Goal: Task Accomplishment & Management: Use online tool/utility

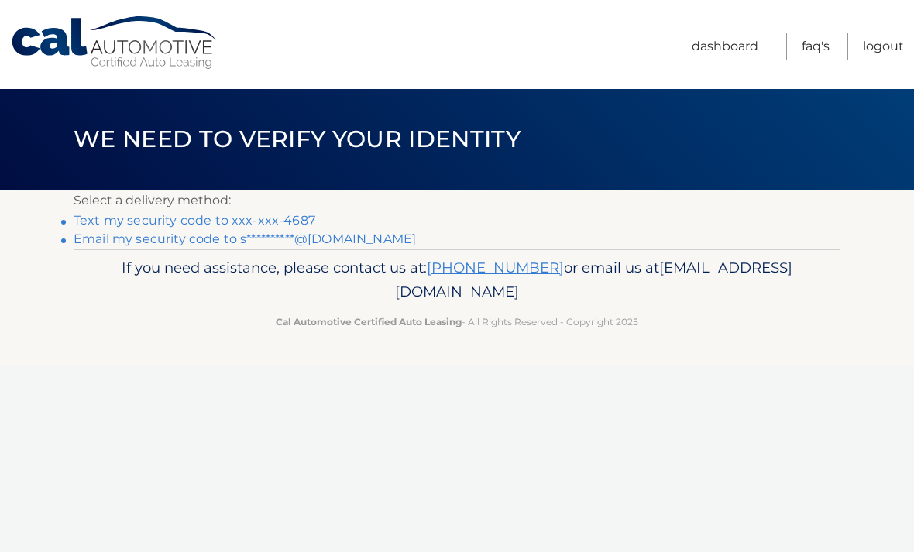
click at [108, 225] on link "Text my security code to xxx-xxx-4687" at bounding box center [195, 220] width 242 height 15
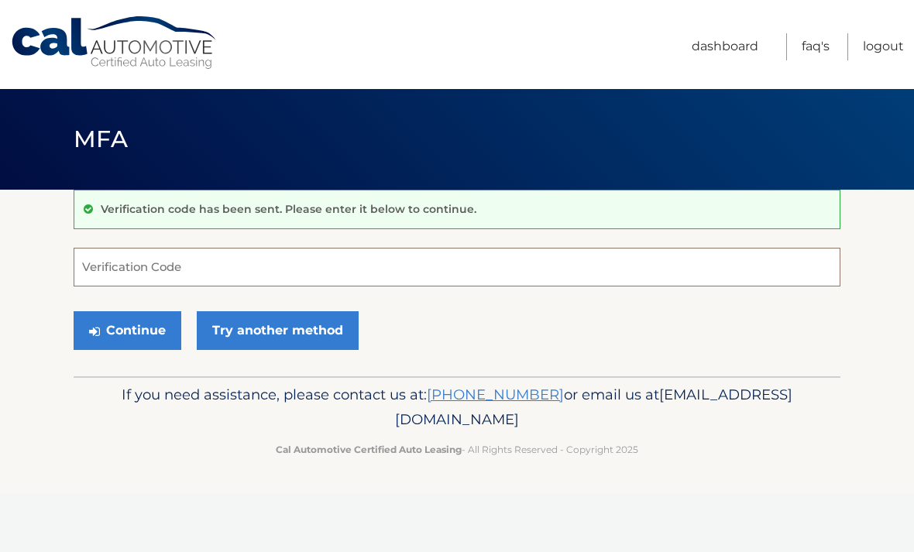
click at [143, 274] on input "Verification Code" at bounding box center [457, 267] width 767 height 39
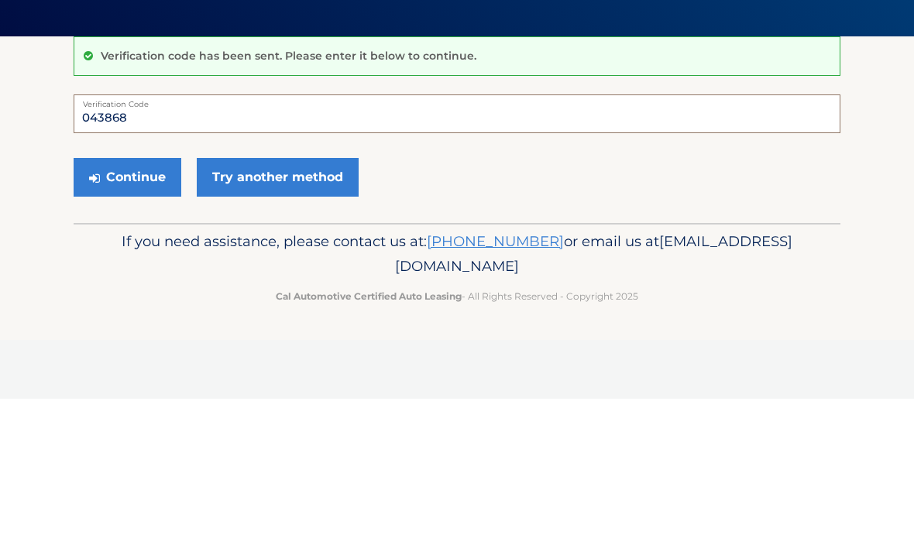
type input "043868"
click at [146, 311] on button "Continue" at bounding box center [128, 330] width 108 height 39
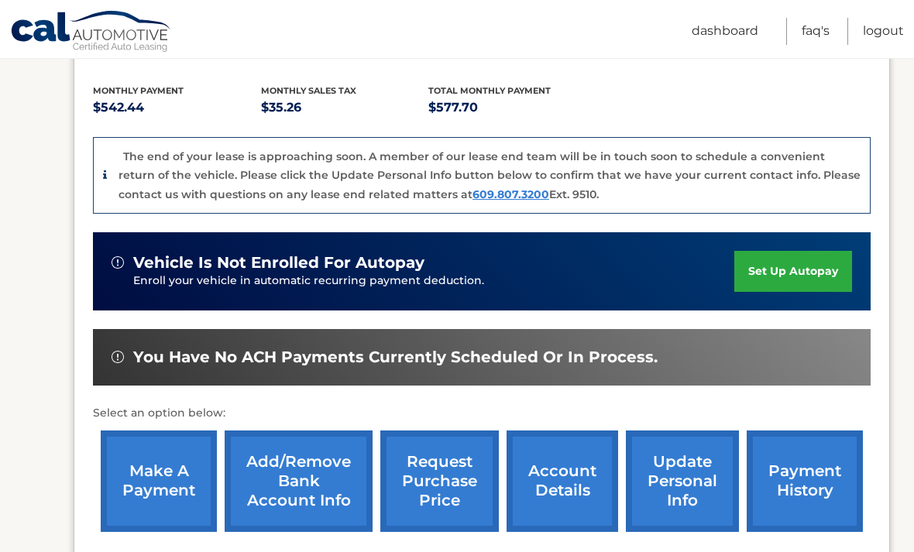
scroll to position [326, 0]
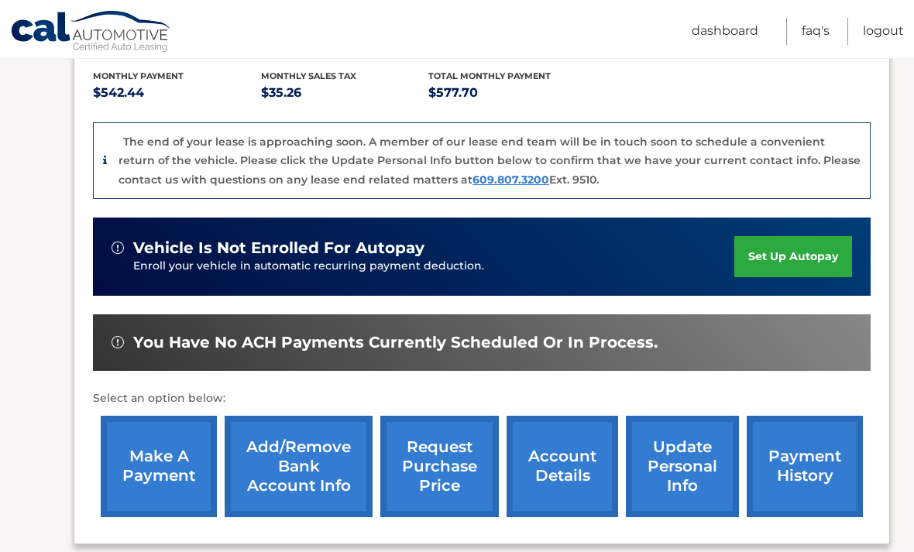
click at [470, 470] on link "request purchase price" at bounding box center [439, 466] width 118 height 101
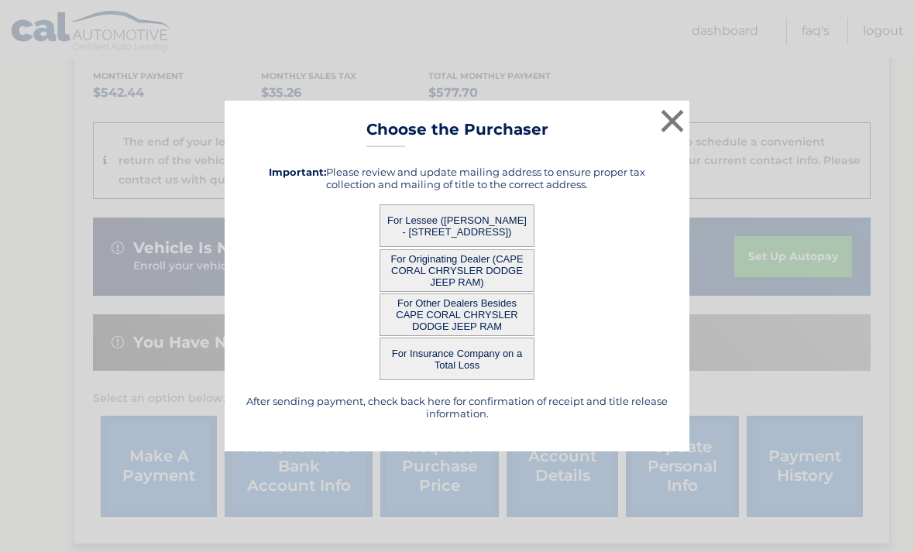
click at [508, 292] on button "For Originating Dealer (CAPE CORAL CHRYSLER DODGE JEEP RAM)" at bounding box center [456, 270] width 155 height 43
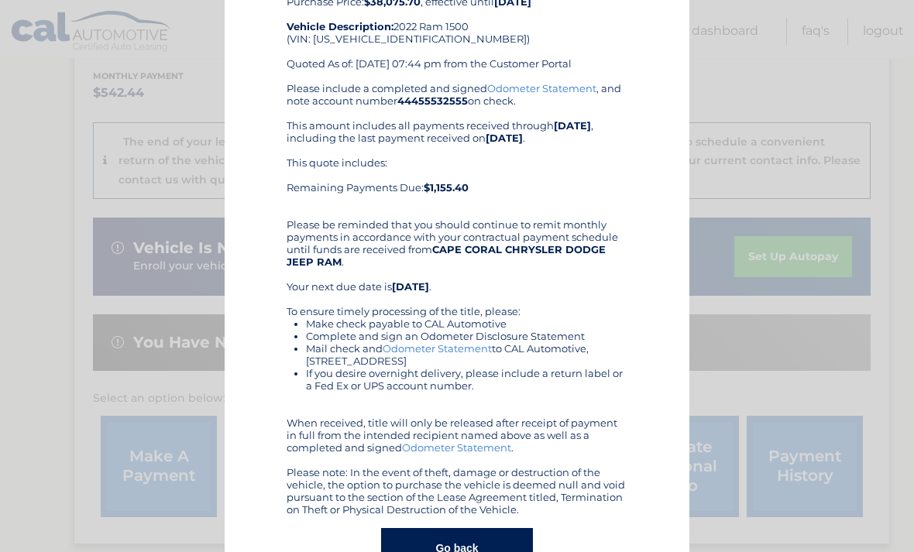
scroll to position [128, 0]
click at [419, 547] on button "Go back" at bounding box center [456, 549] width 151 height 40
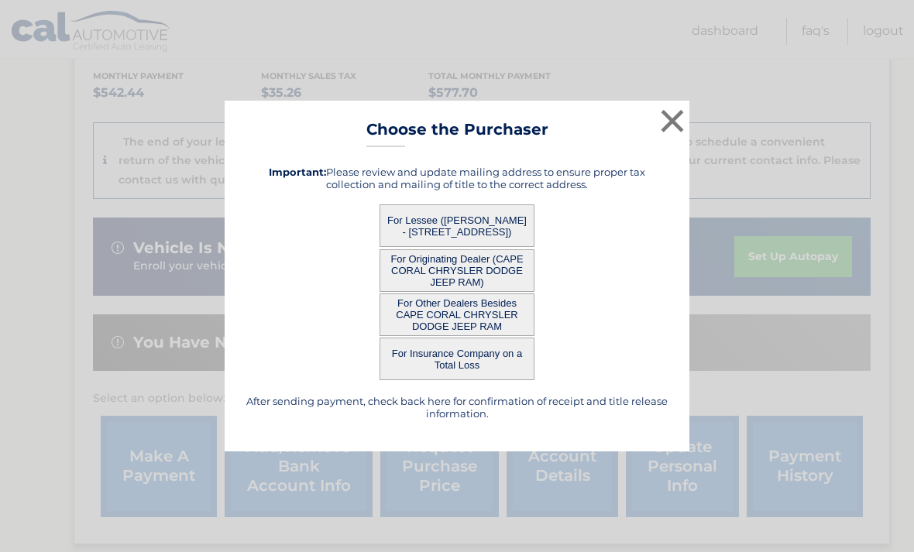
scroll to position [0, 0]
click at [481, 247] on button "For Lessee (SEAN PERALTA - 2933 SW 6TH PL, , CAPE CORAL, FL 33914)" at bounding box center [456, 225] width 155 height 43
click at [475, 247] on button "For Lessee (SEAN PERALTA - 2933 SW 6TH PL, , CAPE CORAL, FL 33914)" at bounding box center [456, 225] width 155 height 43
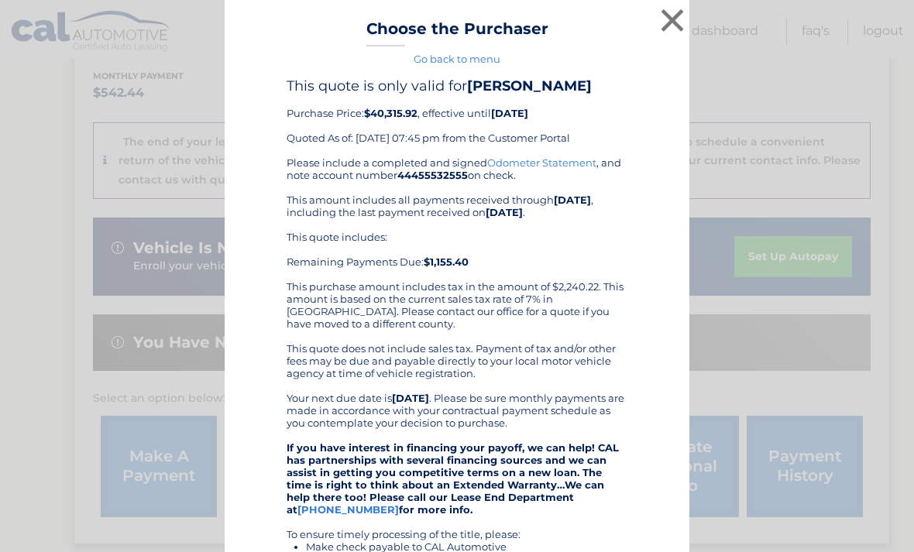
click at [682, 21] on button "×" at bounding box center [672, 20] width 31 height 31
